Goal: Complete application form: Complete application form

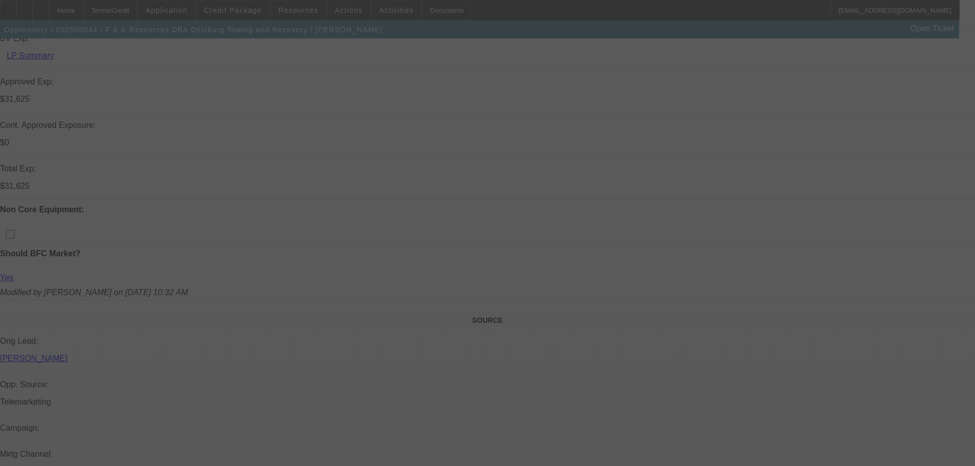
scroll to position [461, 0]
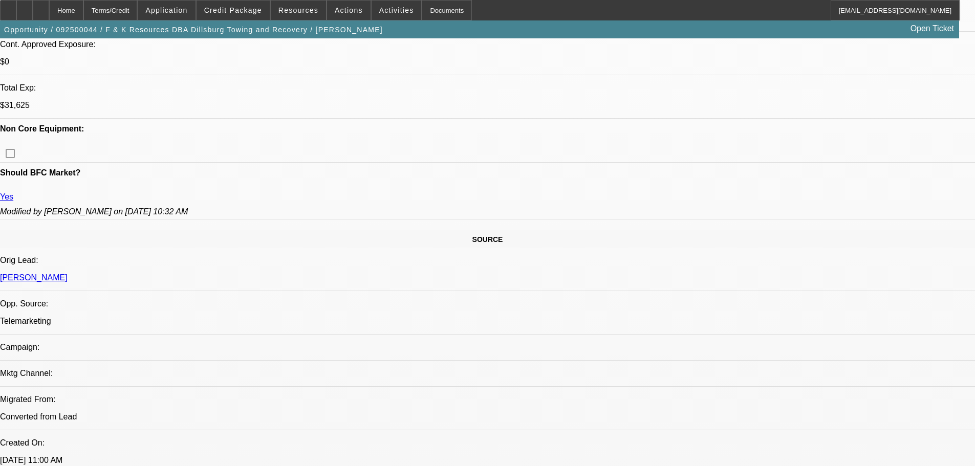
select select "0"
select select "6"
select select "0"
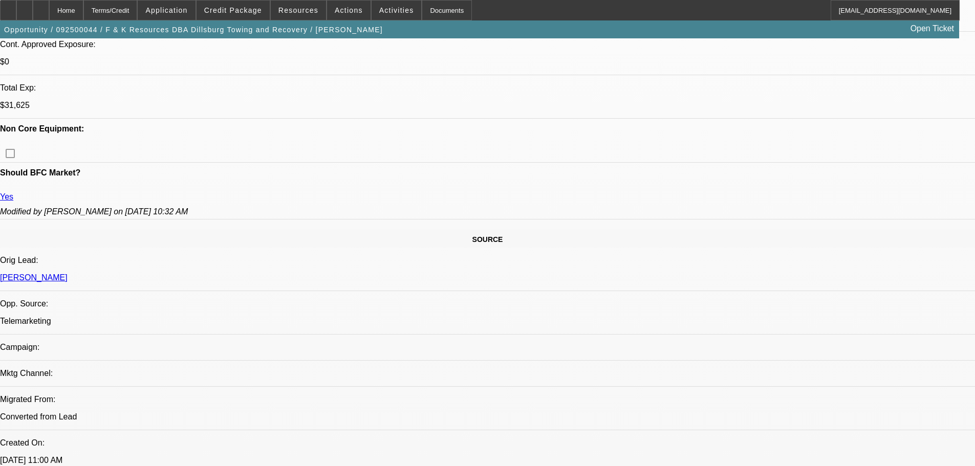
select select "0"
select select "6"
select select "0"
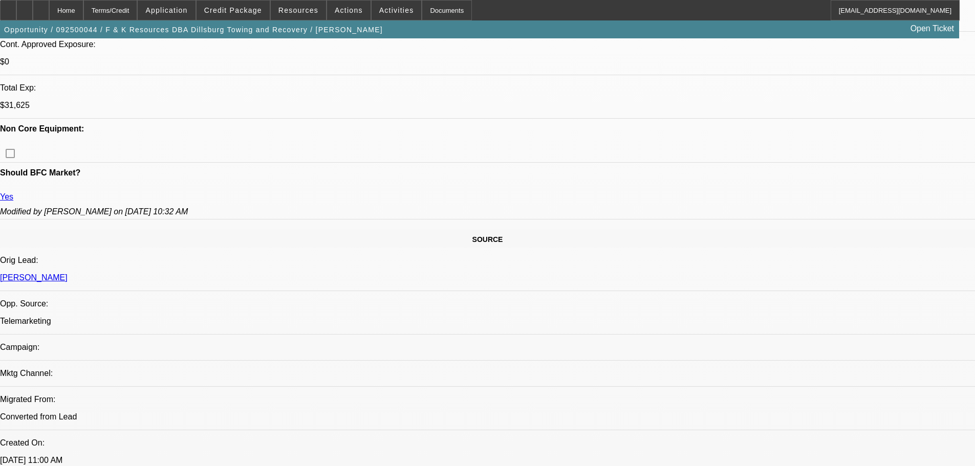
select select "3"
select select "0"
select select "6"
select select "0"
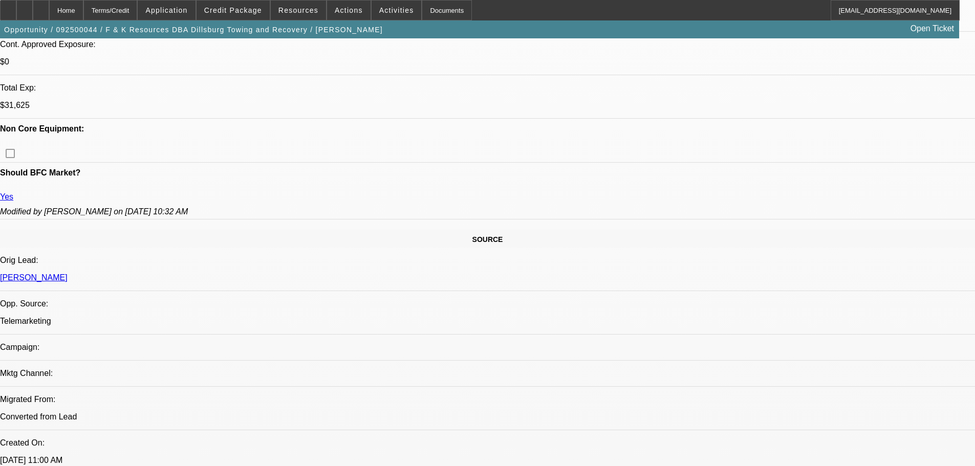
select select "0"
select select "6"
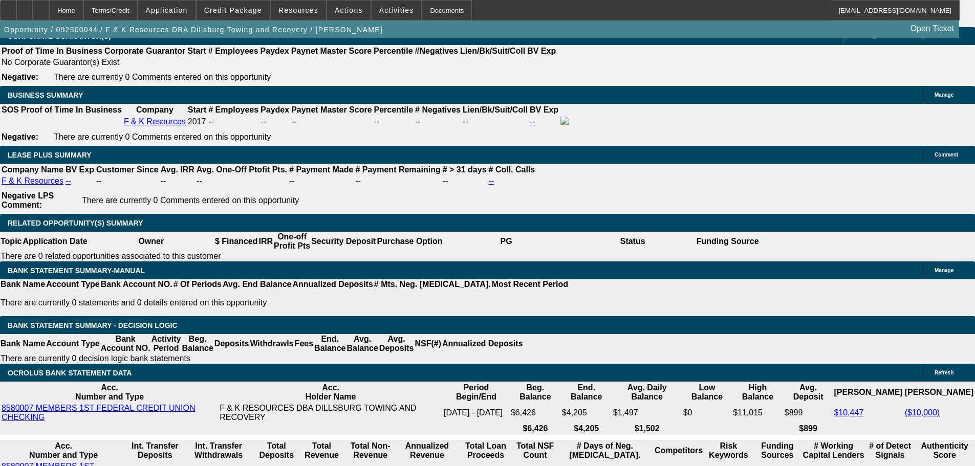
scroll to position [1689, 0]
